Goal: Task Accomplishment & Management: Use online tool/utility

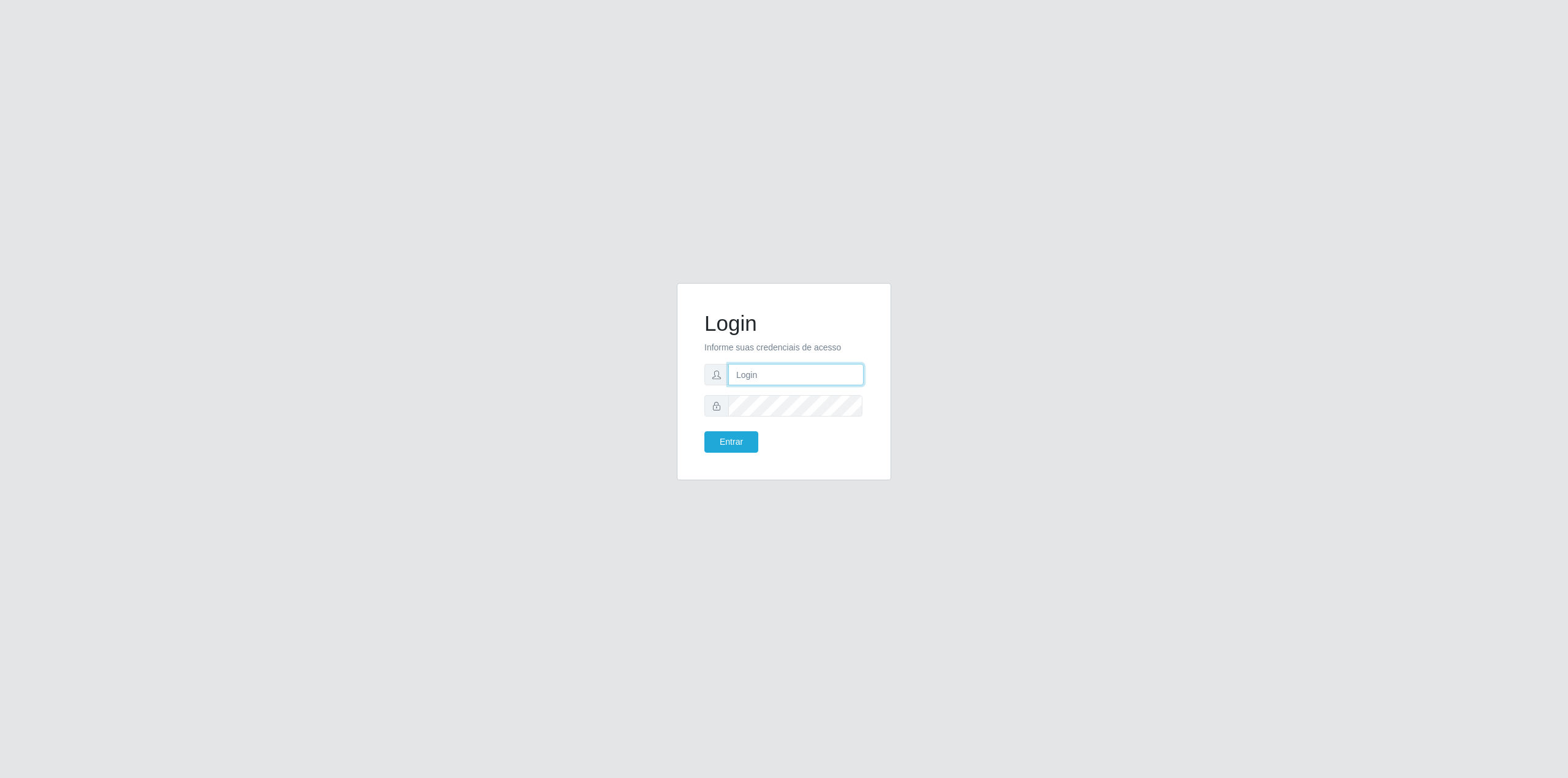
click at [796, 366] on input "text" at bounding box center [796, 374] width 135 height 21
type input "[EMAIL_ADDRESS][DOMAIN_NAME]"
click at [704, 431] on button "Entrar" at bounding box center [731, 441] width 54 height 21
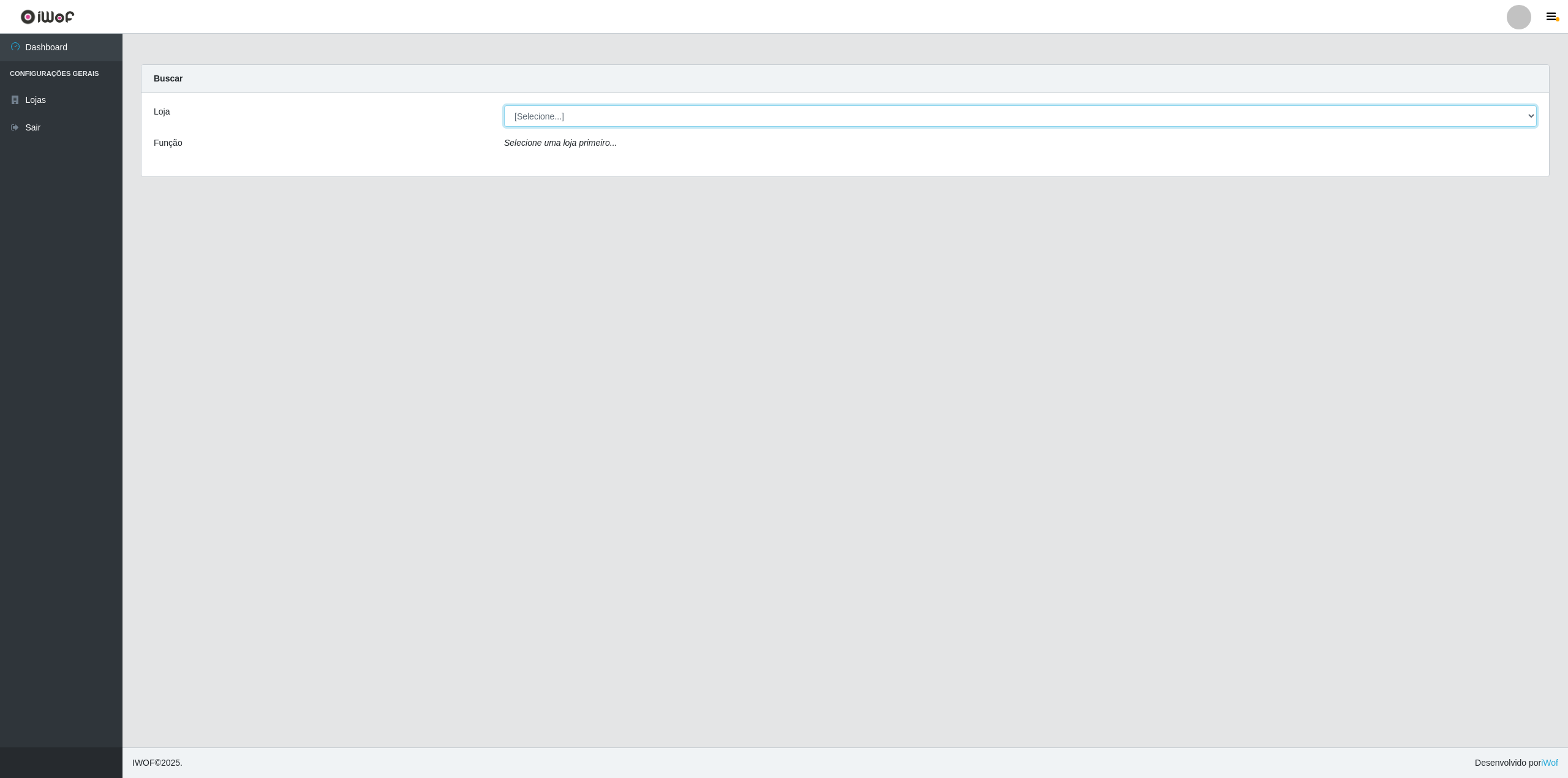
click at [653, 114] on select "[Selecione...] BomQueSó Agreste - Loja 2" at bounding box center [1021, 116] width 1033 height 21
select select "214"
click at [504, 105] on select "[Selecione...] BomQueSó Agreste - Loja 2" at bounding box center [1021, 116] width 1033 height 21
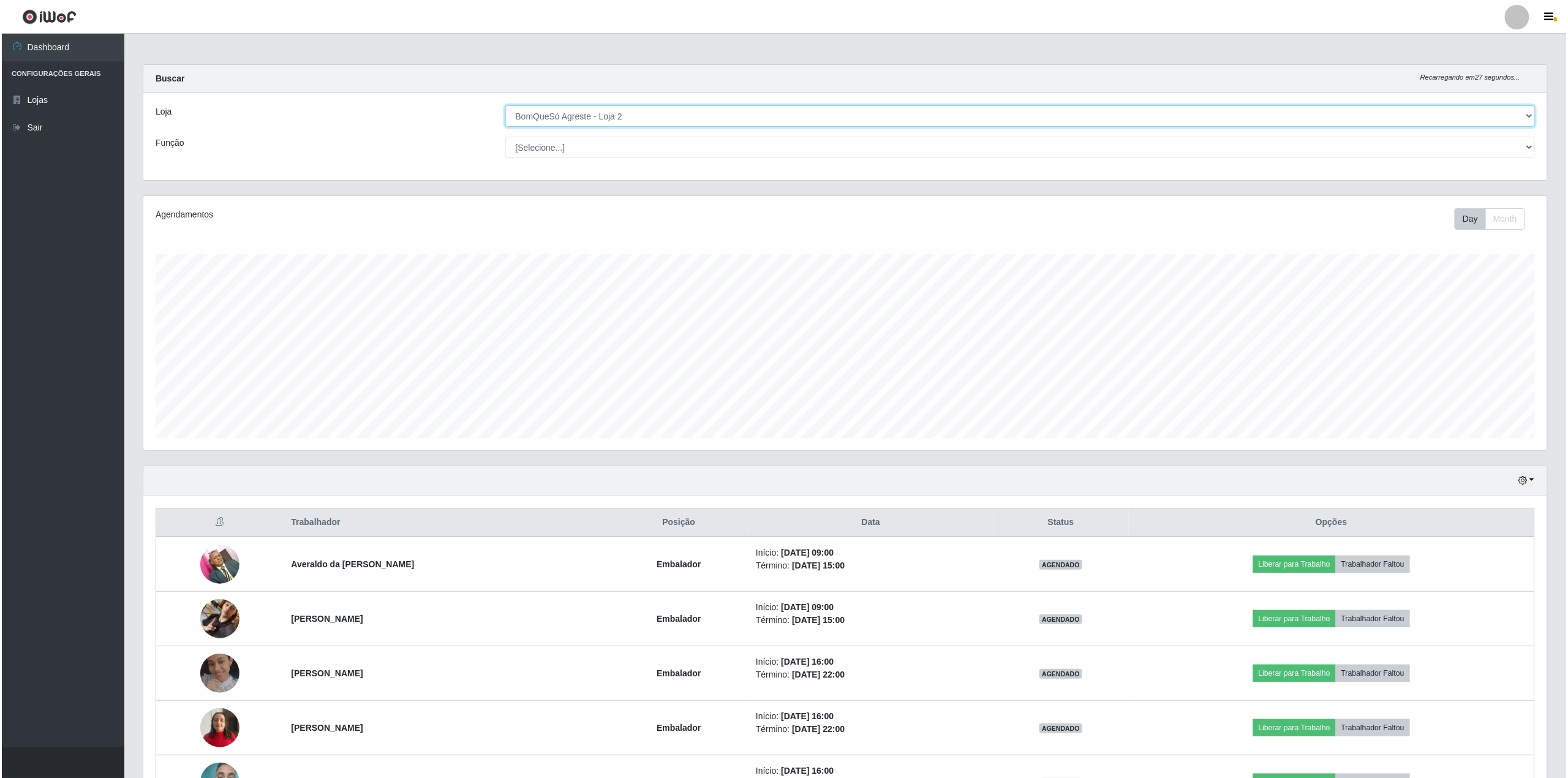
scroll to position [81, 0]
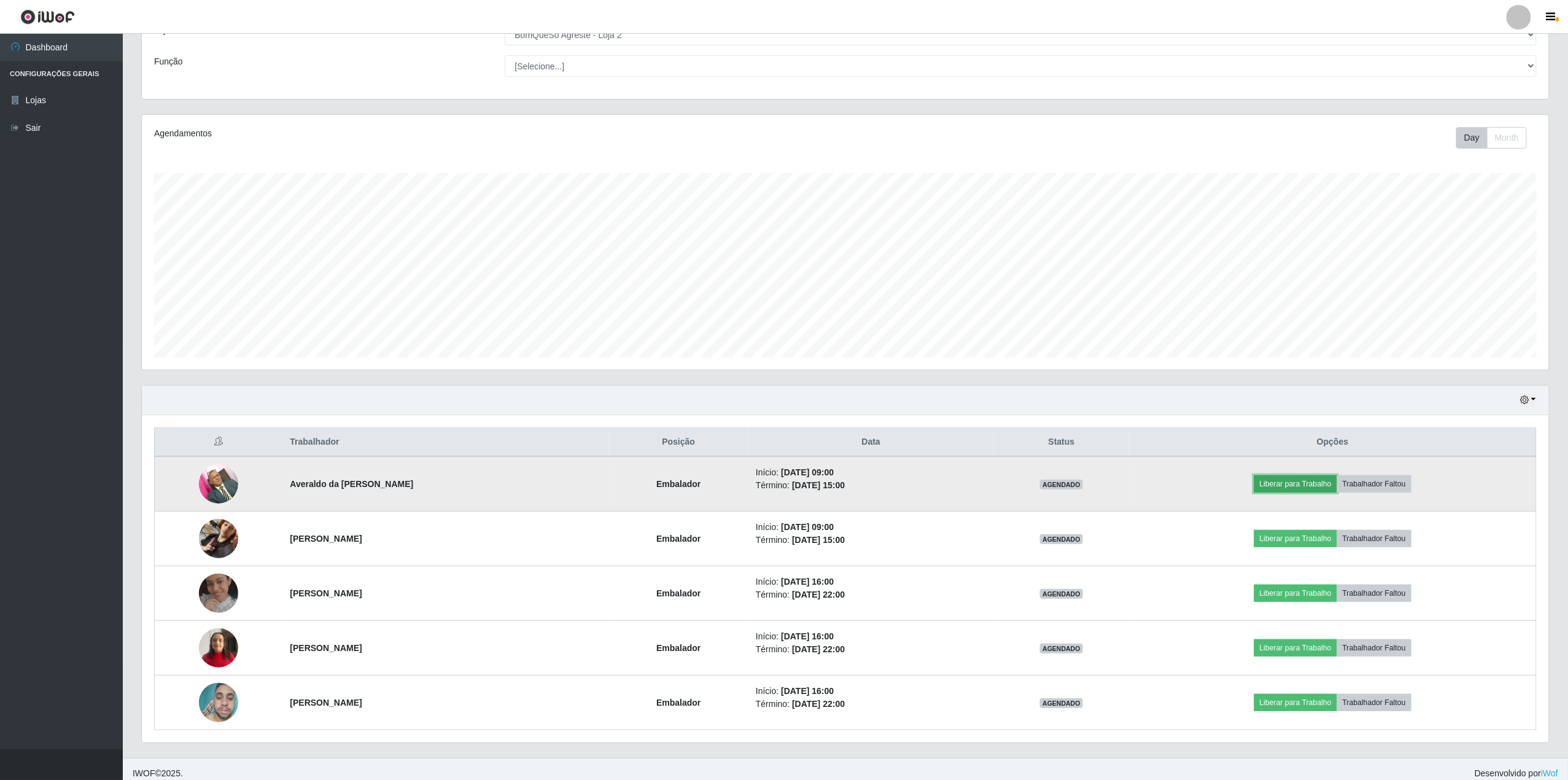
click at [1312, 486] on button "Liberar para Trabalho" at bounding box center [1296, 484] width 83 height 17
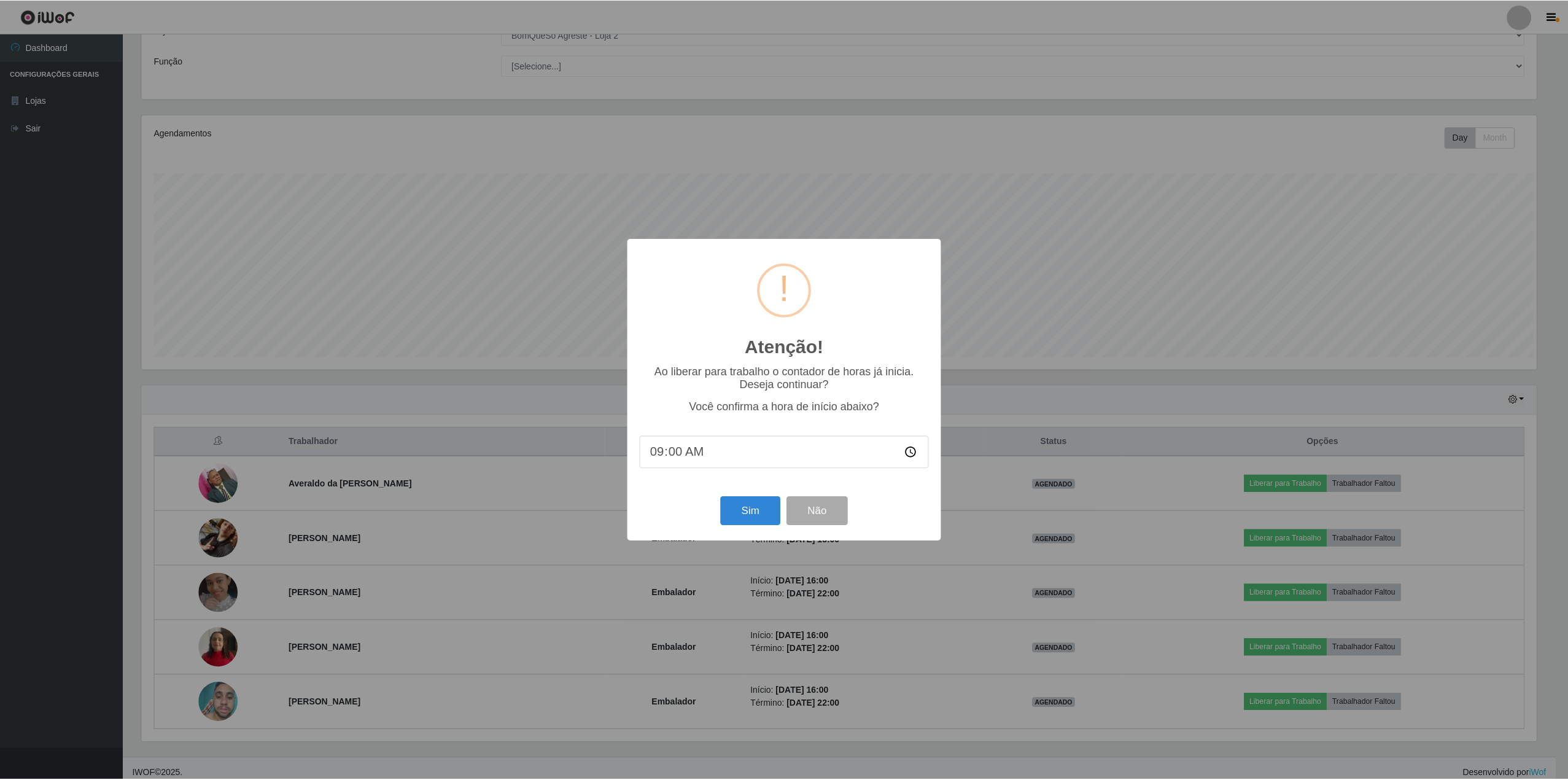
scroll to position [255, 1398]
click at [728, 521] on button "Sim" at bounding box center [752, 511] width 59 height 29
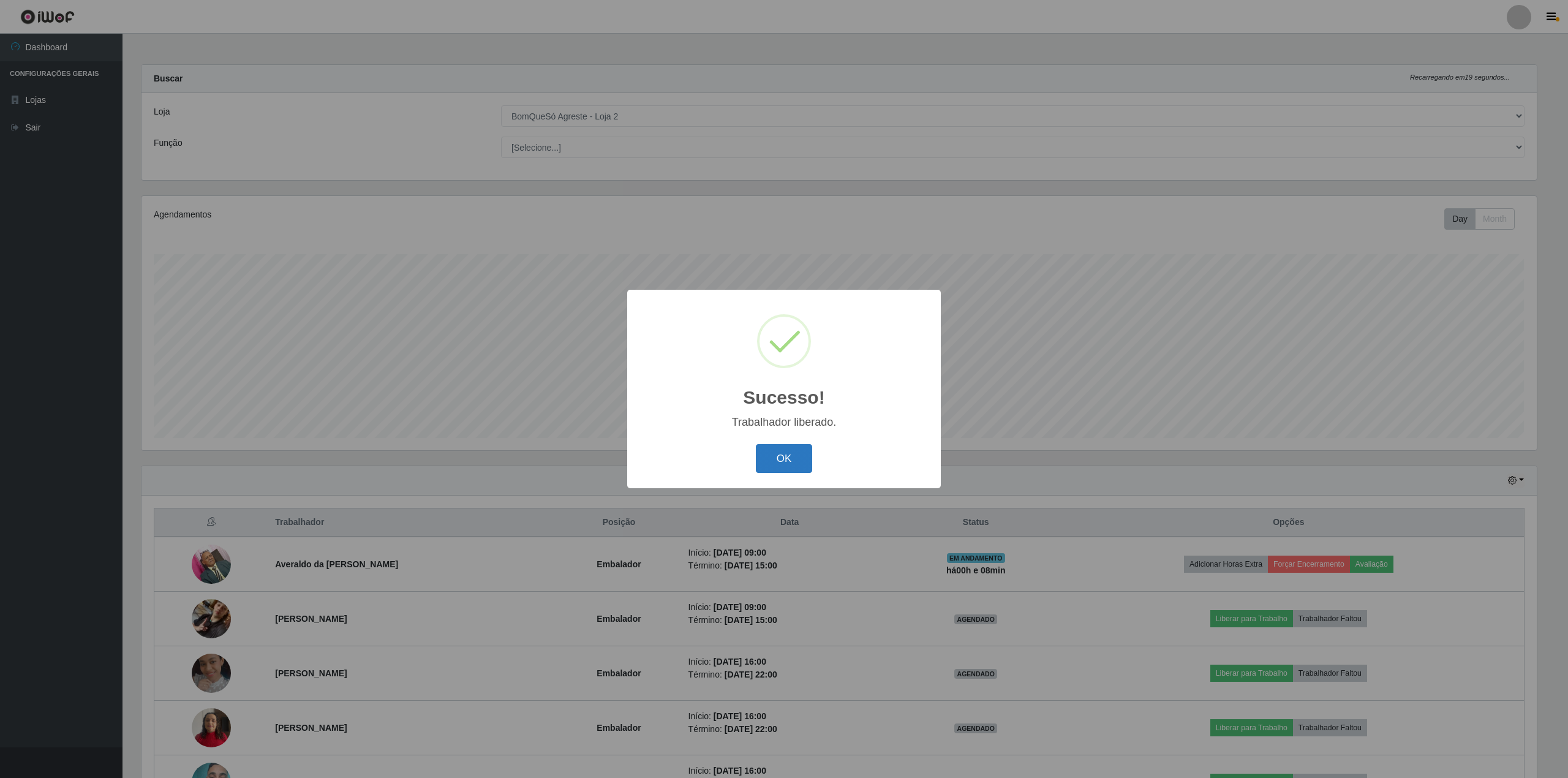
click at [787, 463] on button "OK" at bounding box center [784, 459] width 57 height 29
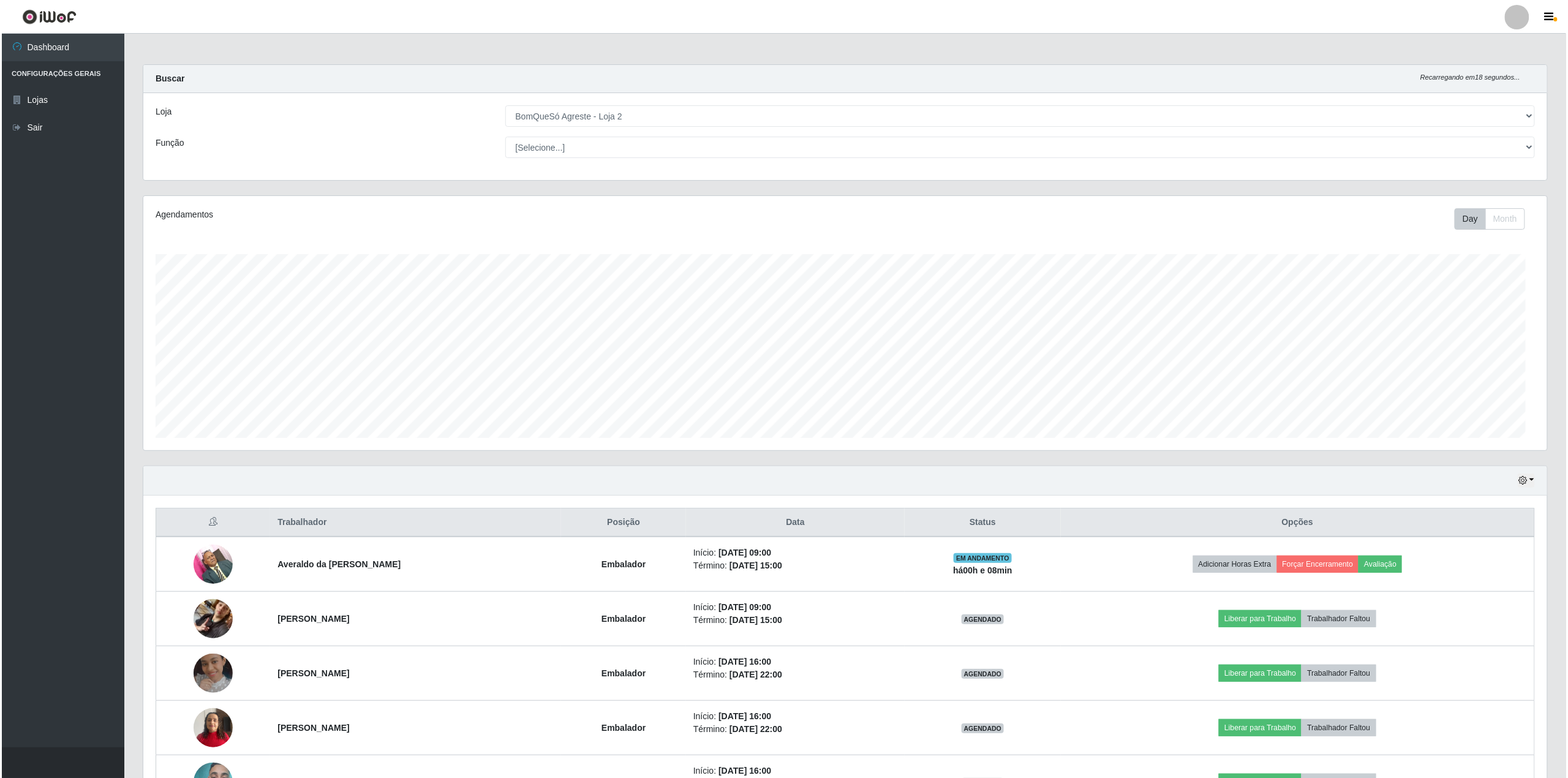
scroll to position [255, 1404]
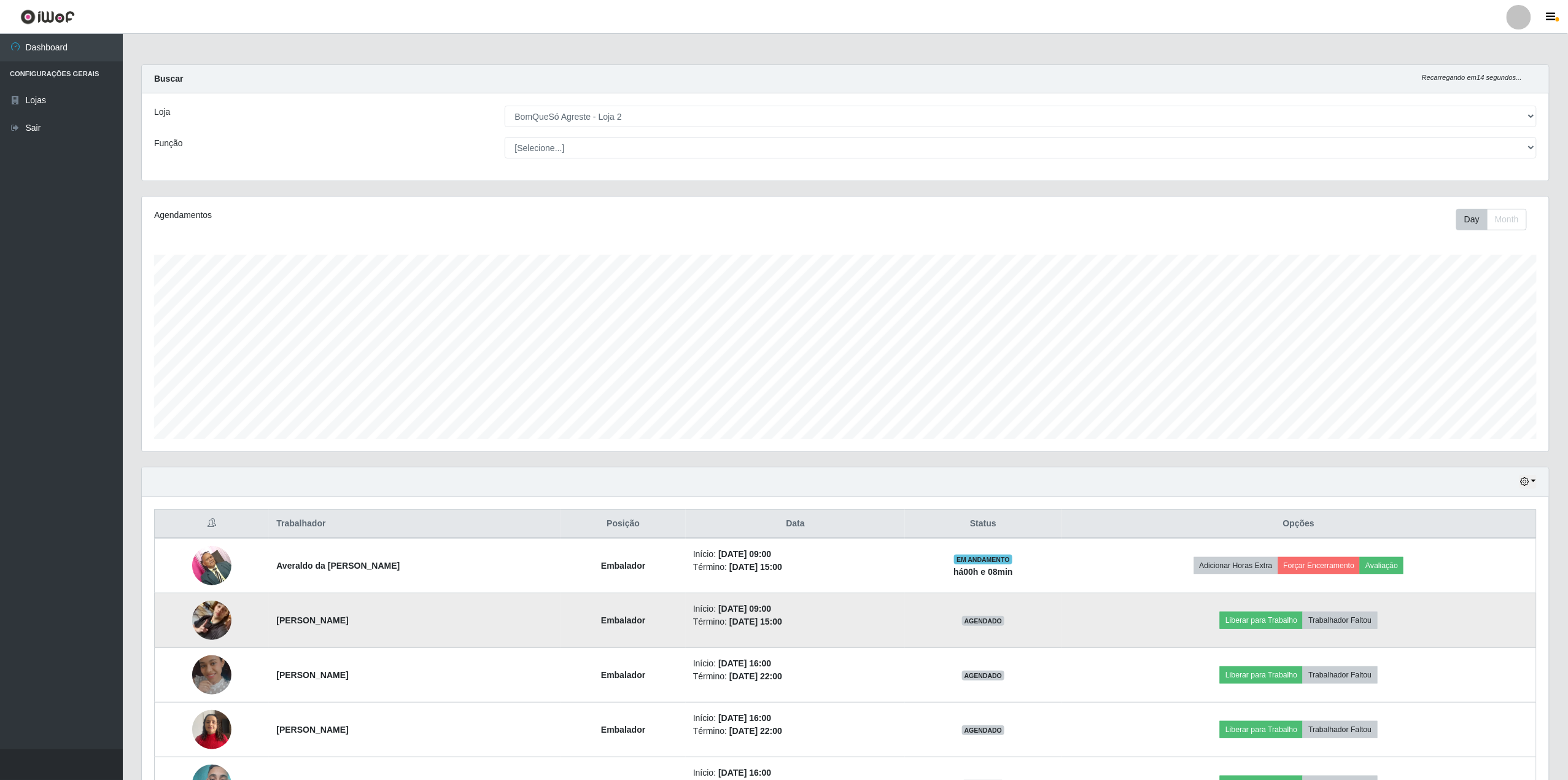
drag, startPoint x: 205, startPoint y: 615, endPoint x: 202, endPoint y: 642, distance: 27.2
click at [202, 642] on td at bounding box center [212, 621] width 115 height 55
click at [211, 626] on img at bounding box center [212, 620] width 39 height 70
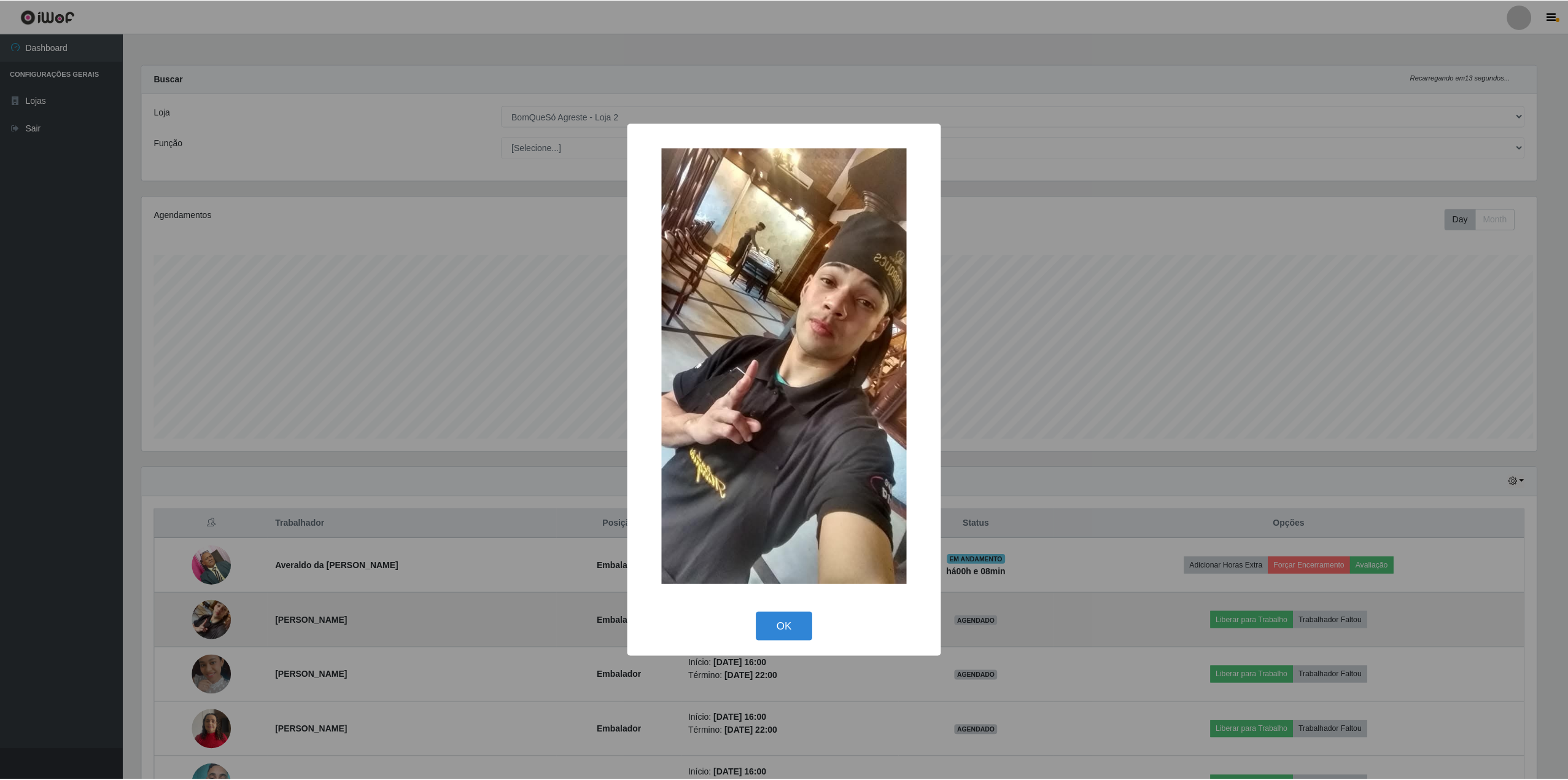
scroll to position [255, 1398]
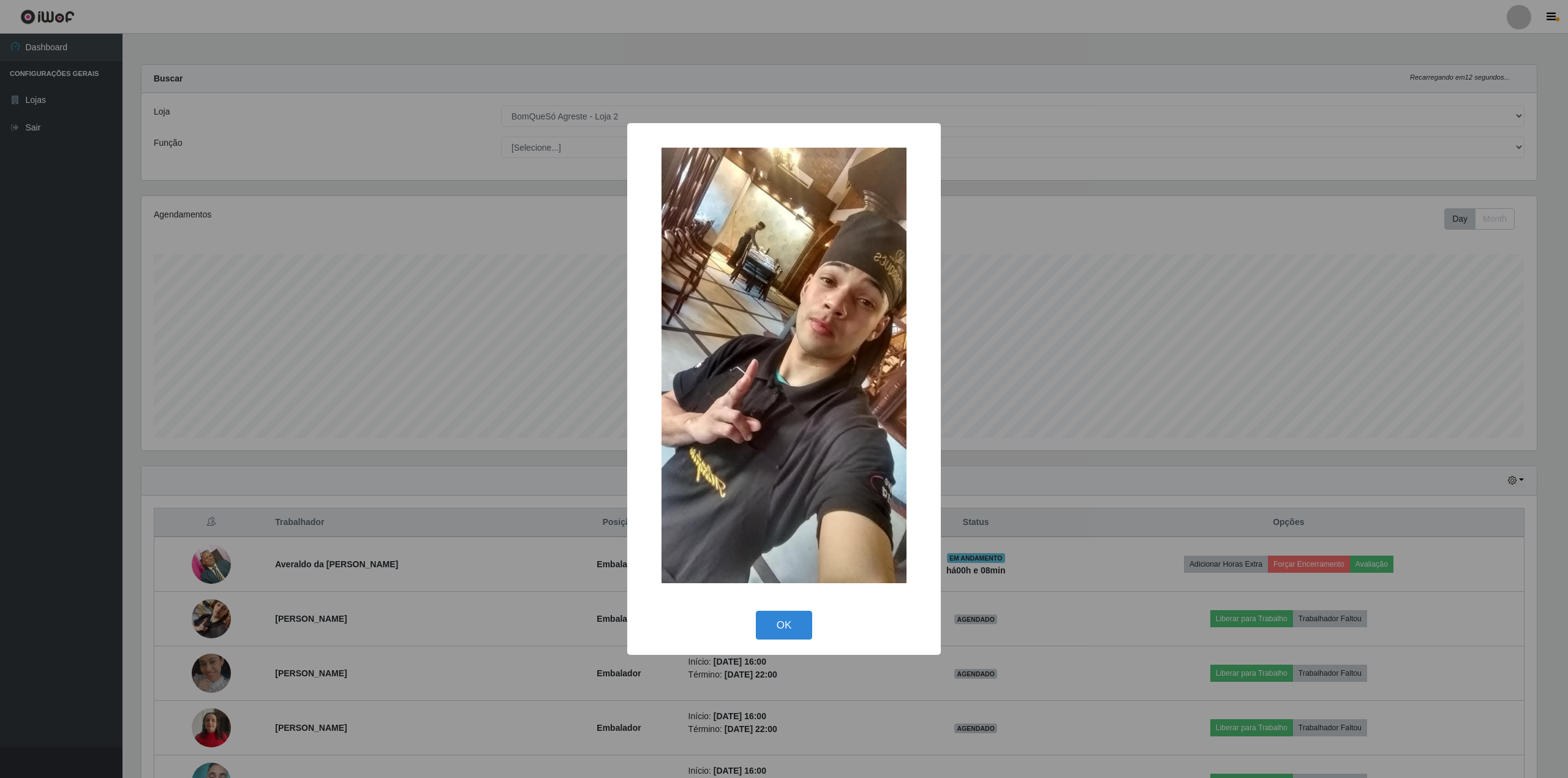
click at [428, 554] on div "× OK Cancel" at bounding box center [784, 389] width 1568 height 778
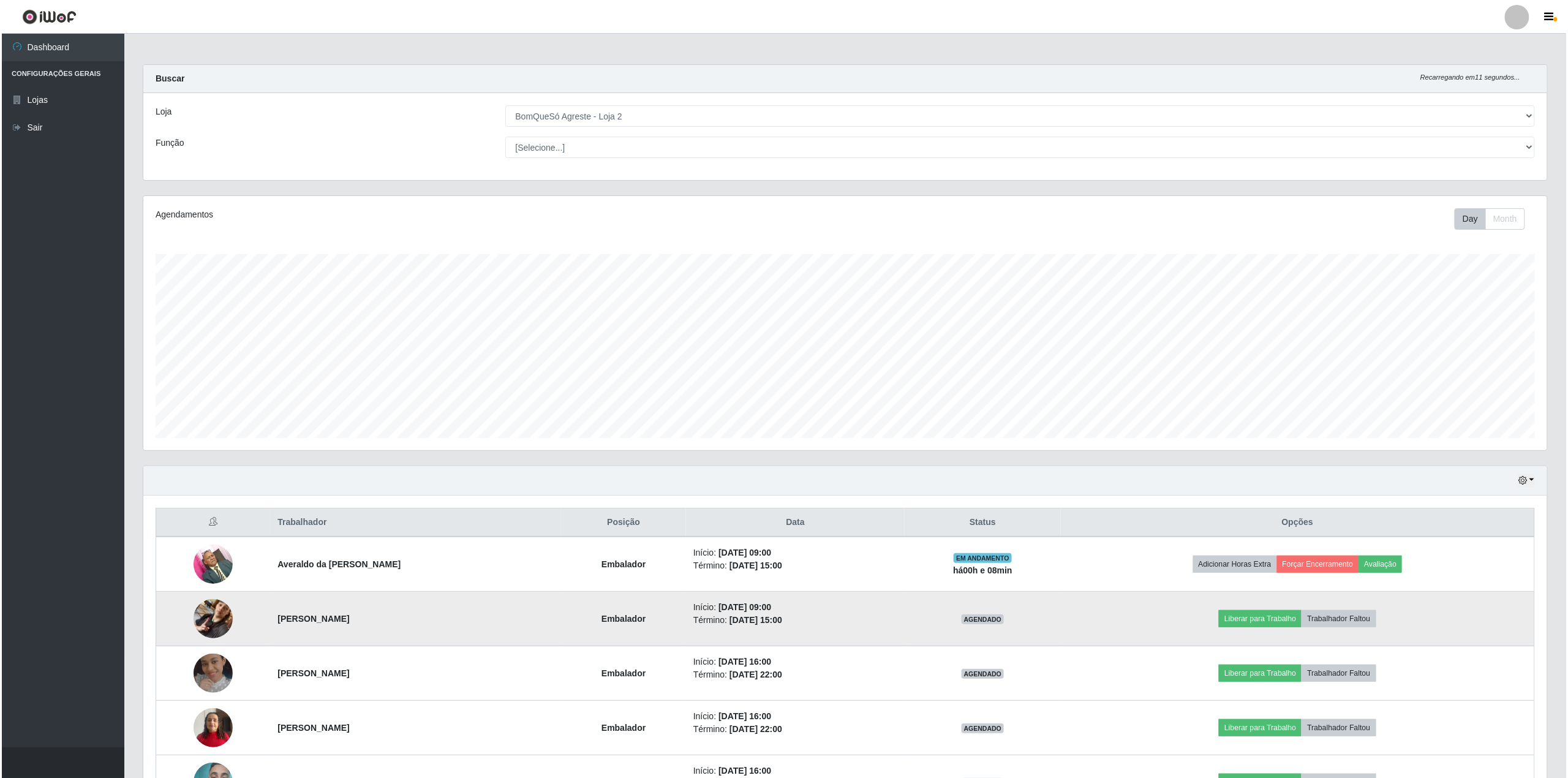
scroll to position [81, 0]
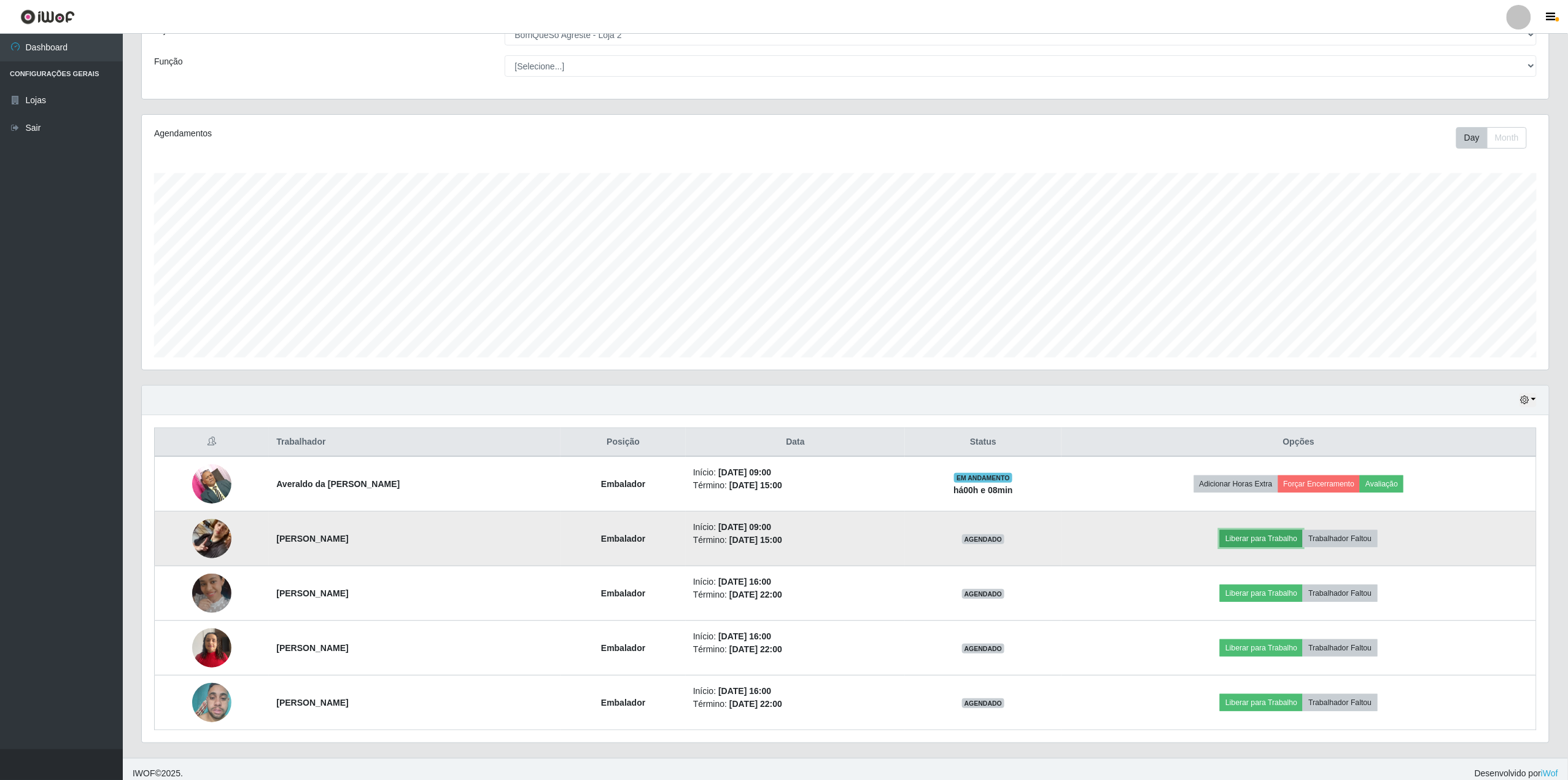
click at [1275, 536] on button "Liberar para Trabalho" at bounding box center [1262, 539] width 83 height 17
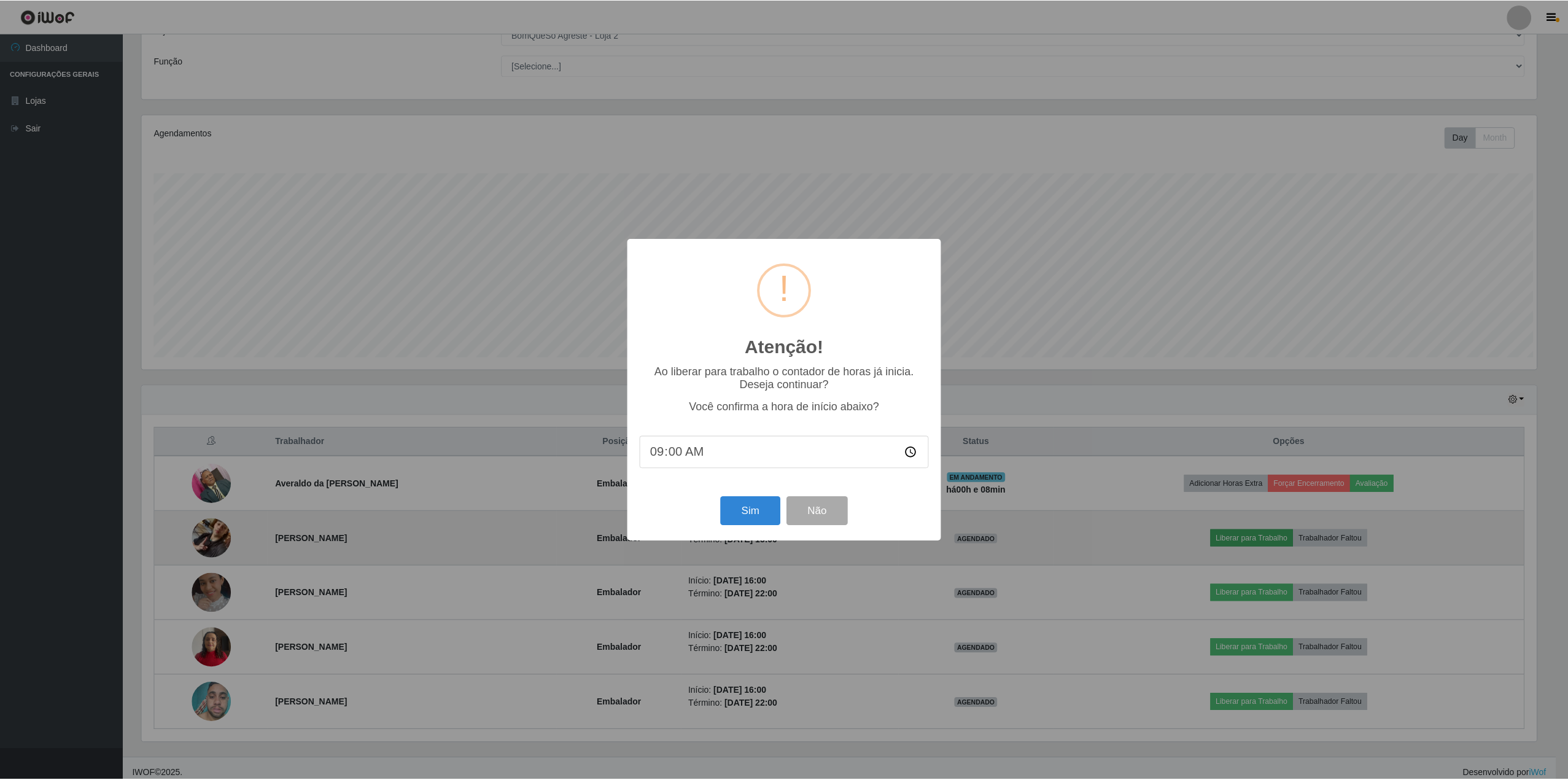
scroll to position [255, 1398]
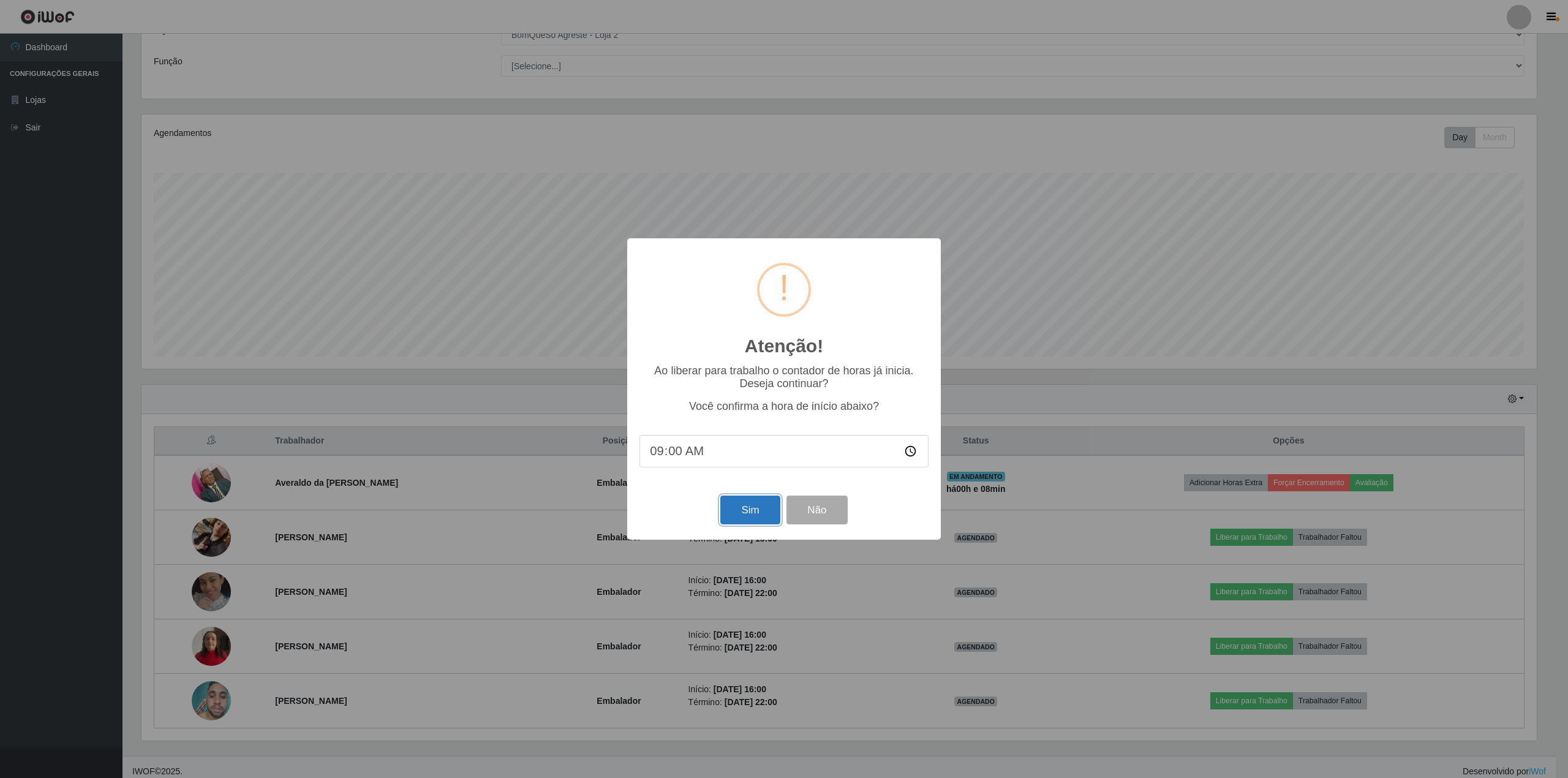
click at [733, 519] on button "Sim" at bounding box center [750, 510] width 59 height 29
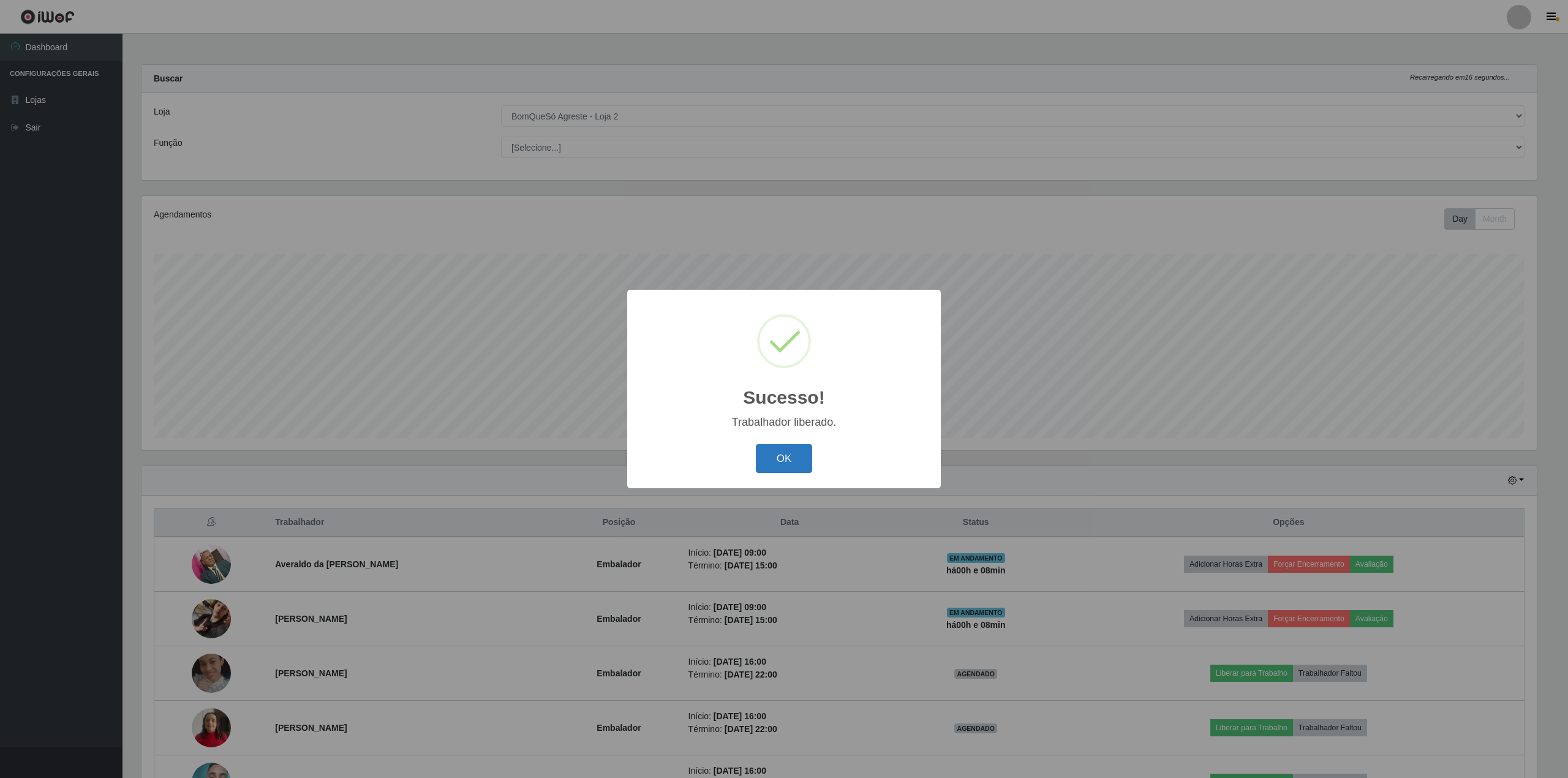
click at [787, 455] on button "OK" at bounding box center [784, 459] width 57 height 29
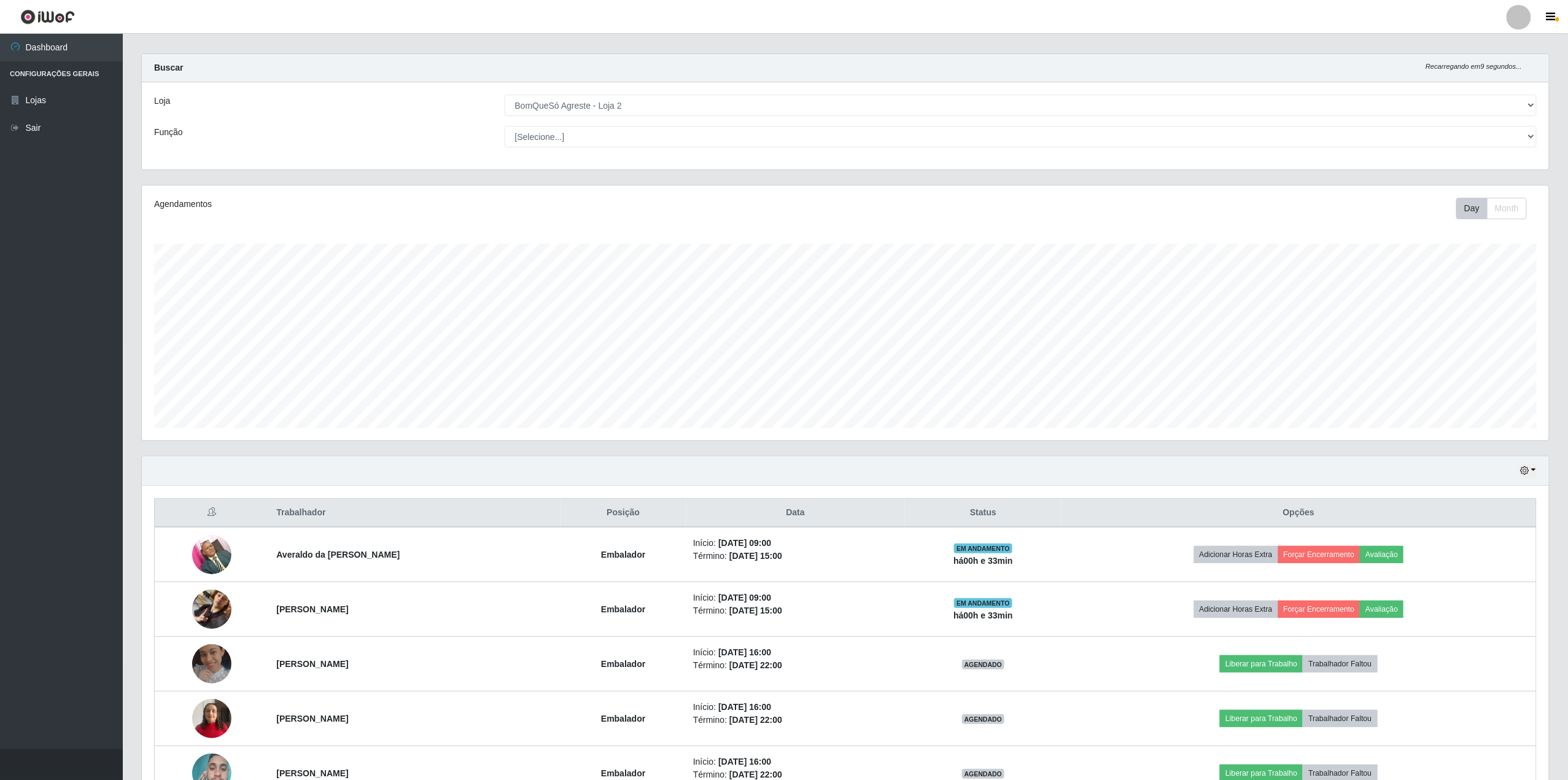
scroll to position [93, 0]
